Goal: Complete application form: Complete application form

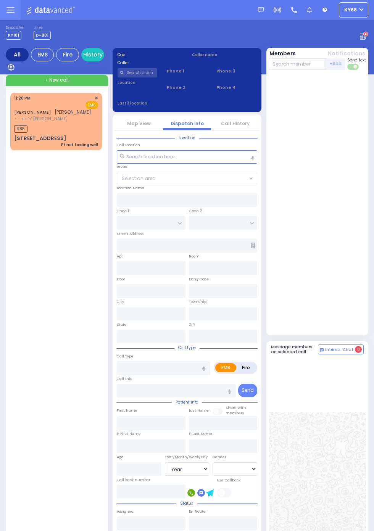
select select "Year"
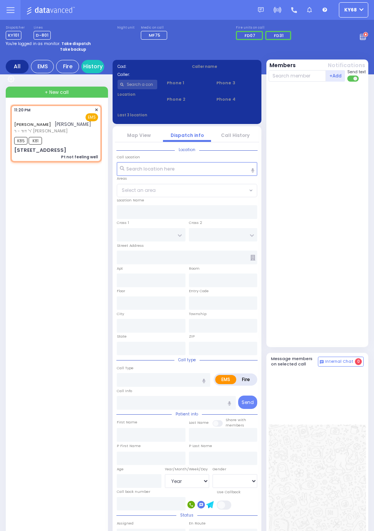
select select
type input "Pt not feeling well"
radio input "true"
type input "[PERSON_NAME]"
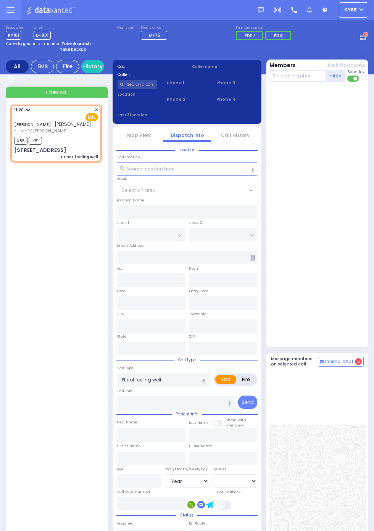
select select
type input "23:20"
type input "23:22"
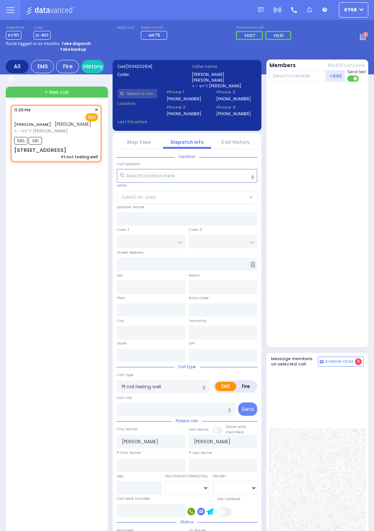
type input "TOLTCHAV WAY"
type input "[GEOGRAPHIC_DATA]"
type input "[STREET_ADDRESS]"
type input "102"
type input "Monroe"
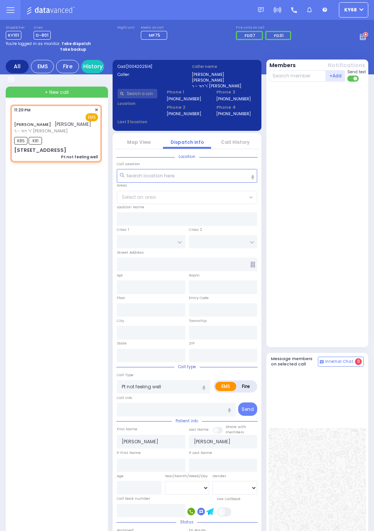
type input "[US_STATE]"
type input "10950"
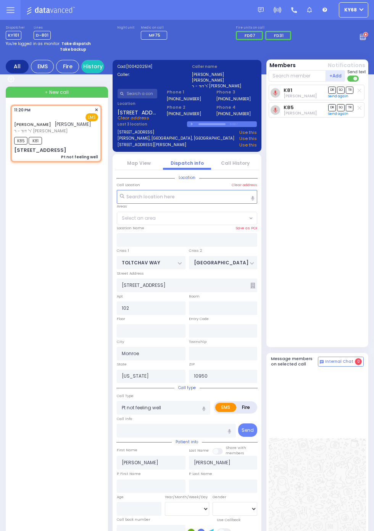
select select "BEIRECH MOSHE"
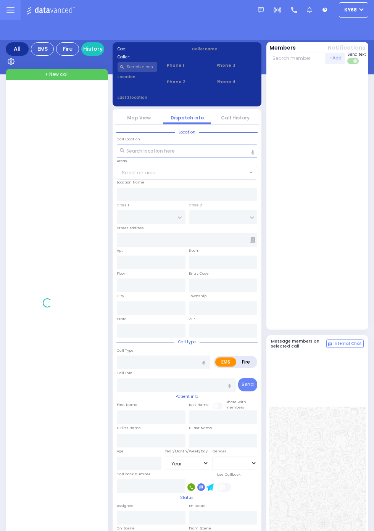
select select "Year"
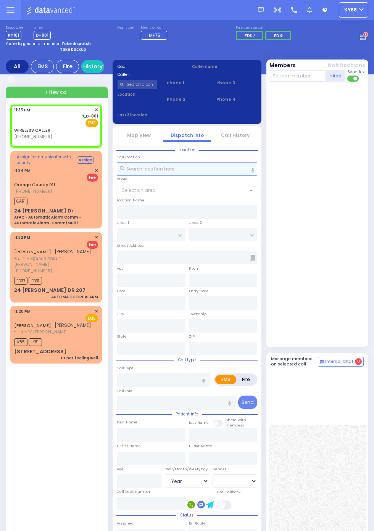
select select
radio input "true"
select select
type input "23:35"
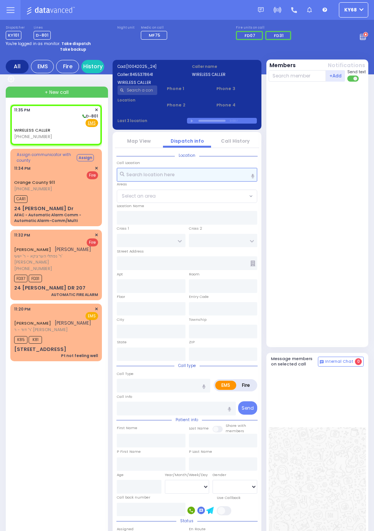
select select
radio input "true"
select select
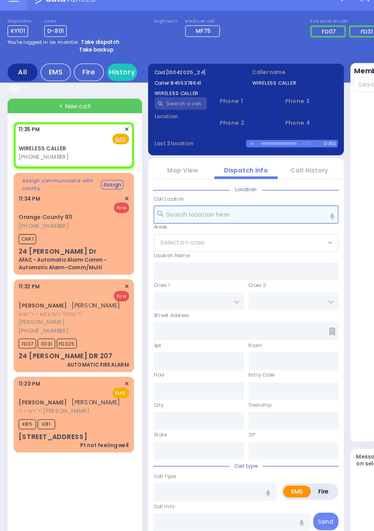
select select
radio input "true"
select select
